Goal: Navigation & Orientation: Find specific page/section

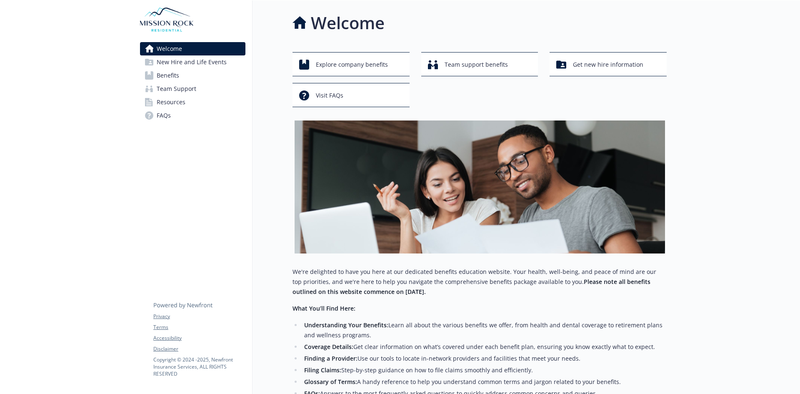
click at [169, 75] on span "Benefits" at bounding box center [168, 75] width 23 height 13
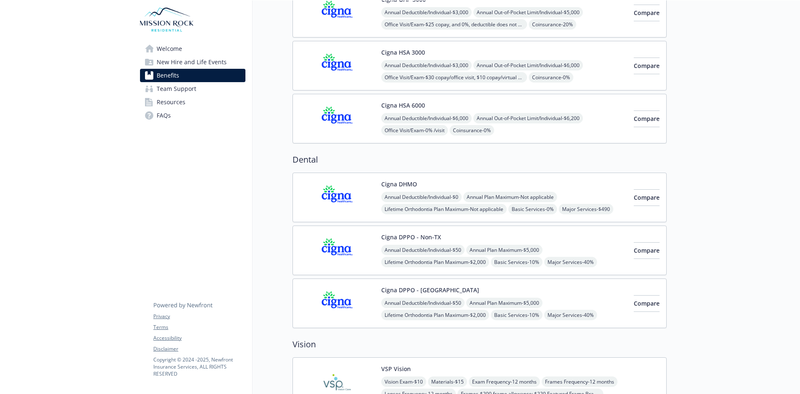
scroll to position [250, 0]
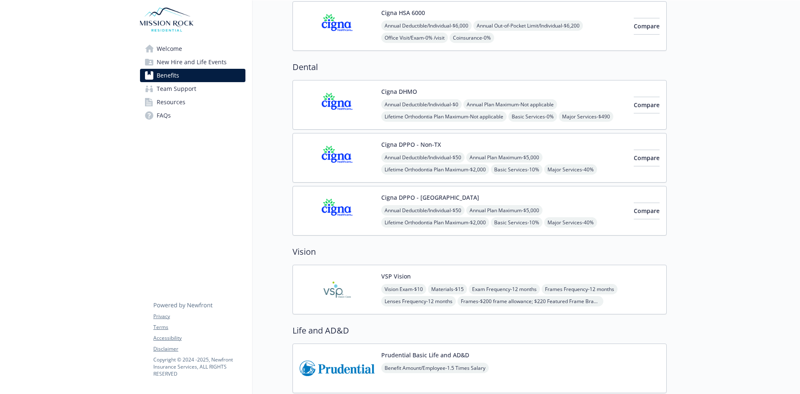
click at [165, 112] on span "FAQs" at bounding box center [164, 115] width 14 height 13
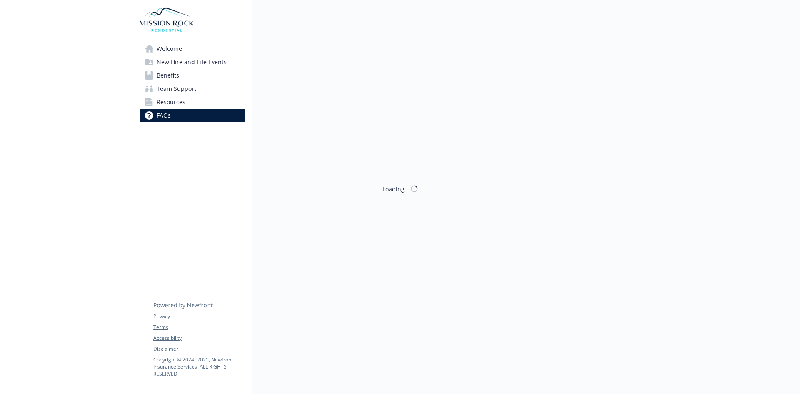
scroll to position [250, 0]
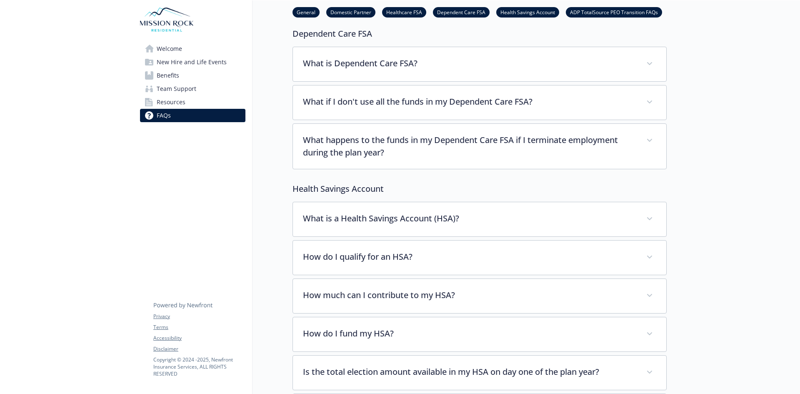
click at [174, 102] on span "Resources" at bounding box center [171, 101] width 29 height 13
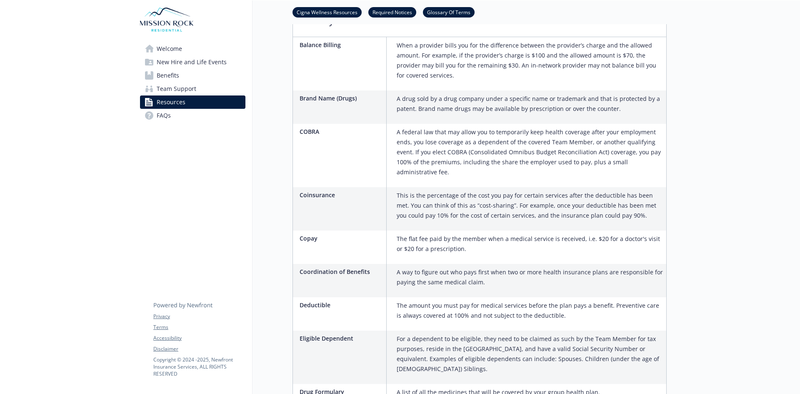
scroll to position [917, 0]
click at [169, 51] on span "Welcome" at bounding box center [169, 48] width 25 height 13
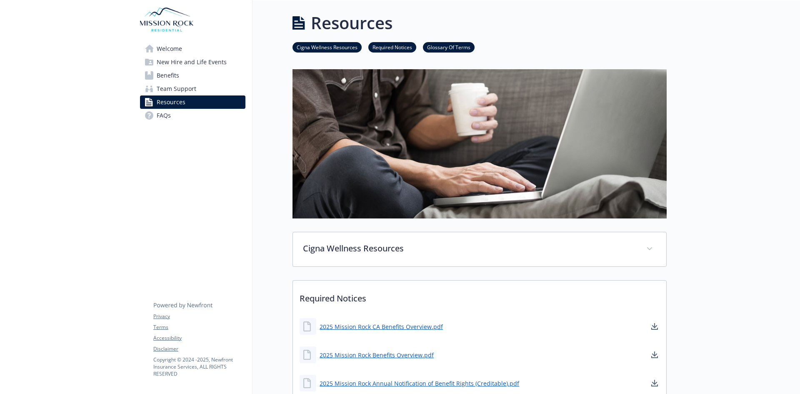
click at [158, 75] on span "Benefits" at bounding box center [168, 75] width 23 height 13
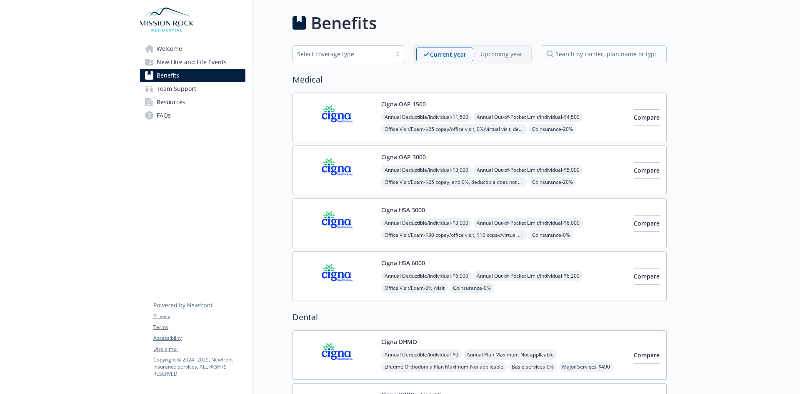
click at [320, 58] on div "Select coverage type" at bounding box center [342, 54] width 90 height 9
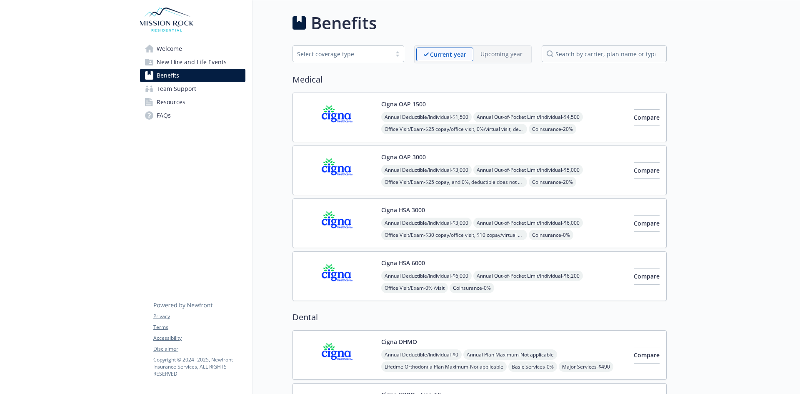
click at [174, 90] on span "Team Support" at bounding box center [177, 88] width 40 height 13
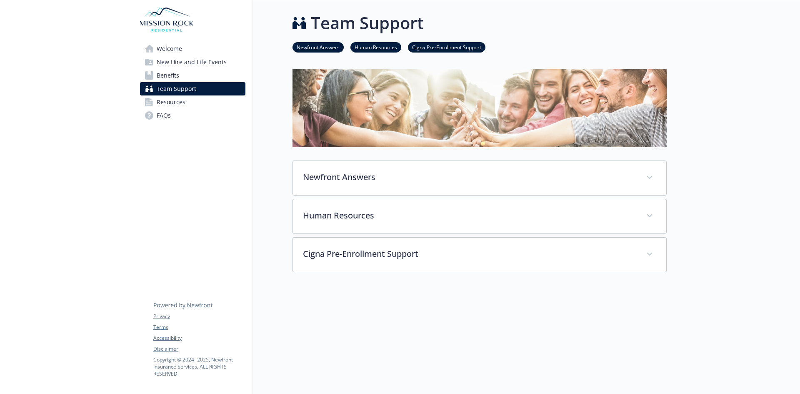
click at [166, 49] on span "Welcome" at bounding box center [169, 48] width 25 height 13
